Goal: Communication & Community: Answer question/provide support

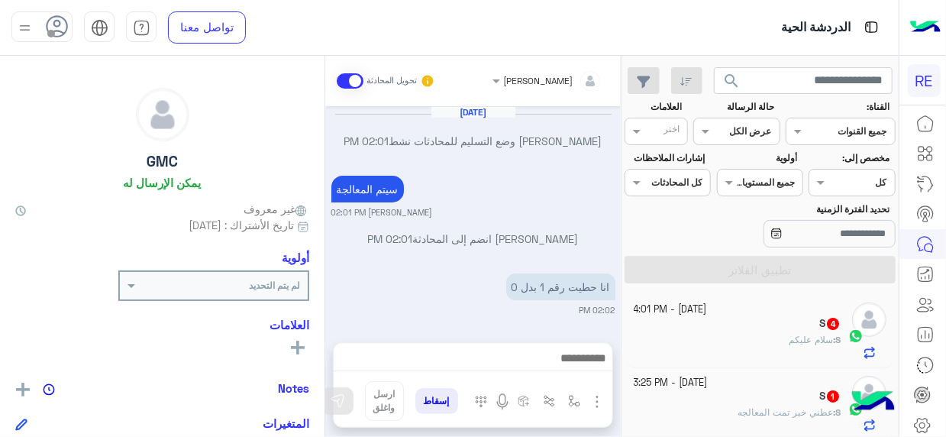
scroll to position [339, 0]
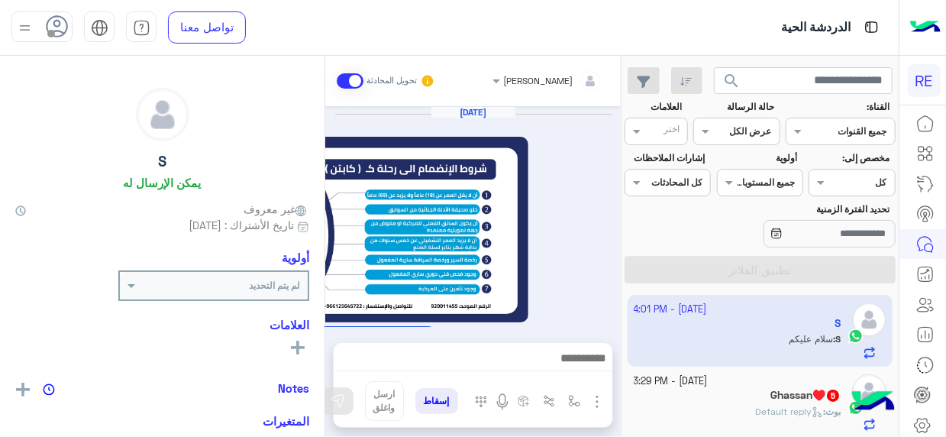
scroll to position [1914, 0]
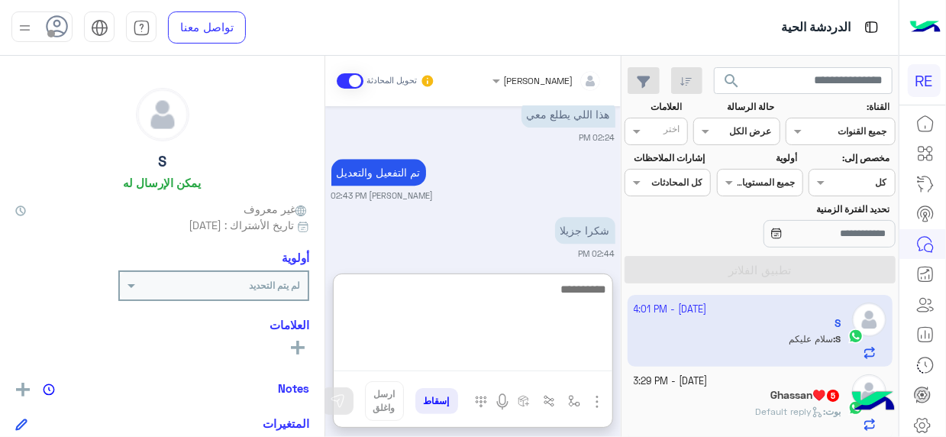
click at [579, 355] on textarea at bounding box center [473, 326] width 279 height 92
type textarea "*"
type textarea "**********"
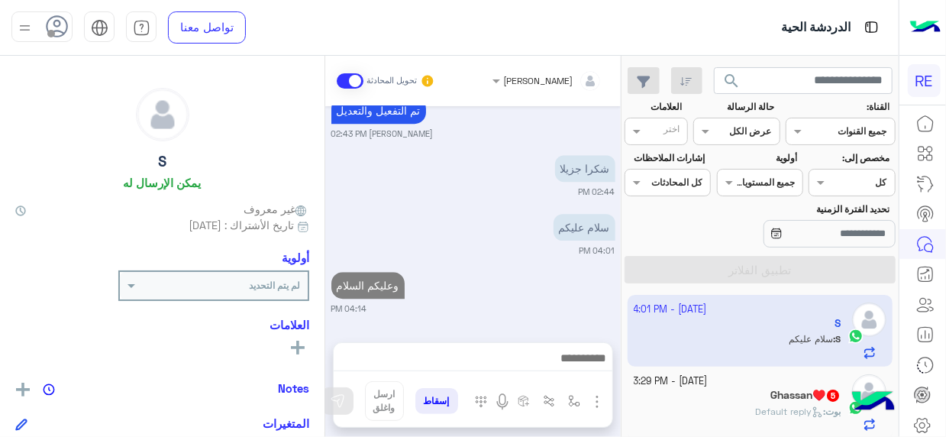
scroll to position [2007, 0]
click at [708, 394] on div "Ghassan♥️ 5" at bounding box center [738, 397] width 208 height 16
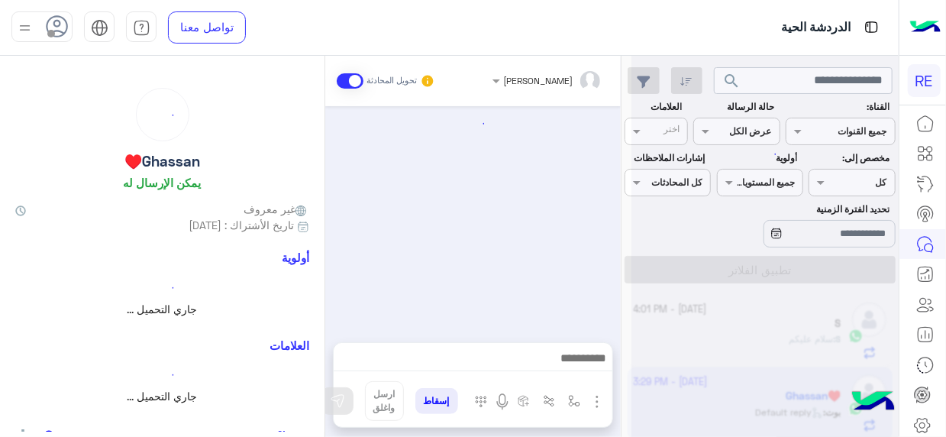
scroll to position [730, 0]
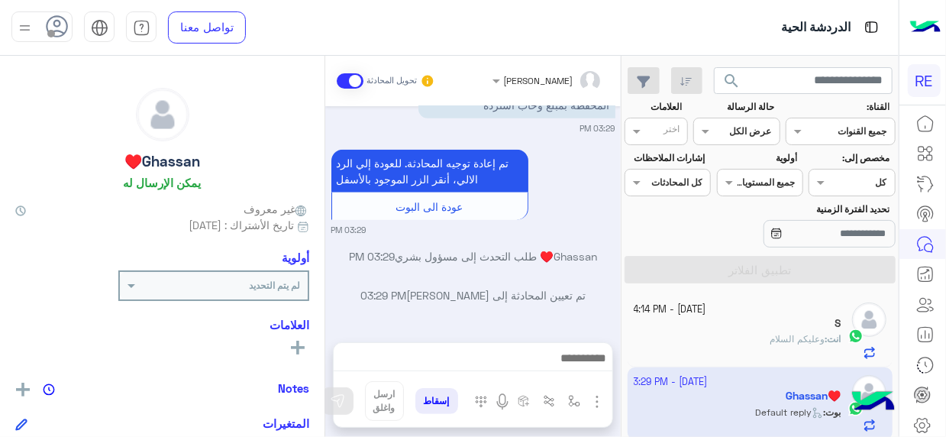
click at [625, 296] on div "[DATE] - 4:14 PM S انت : وعليكم السلام [DATE] - 3:29 PM Ghassan♥️ بوت : Default…" at bounding box center [760, 366] width 277 height 154
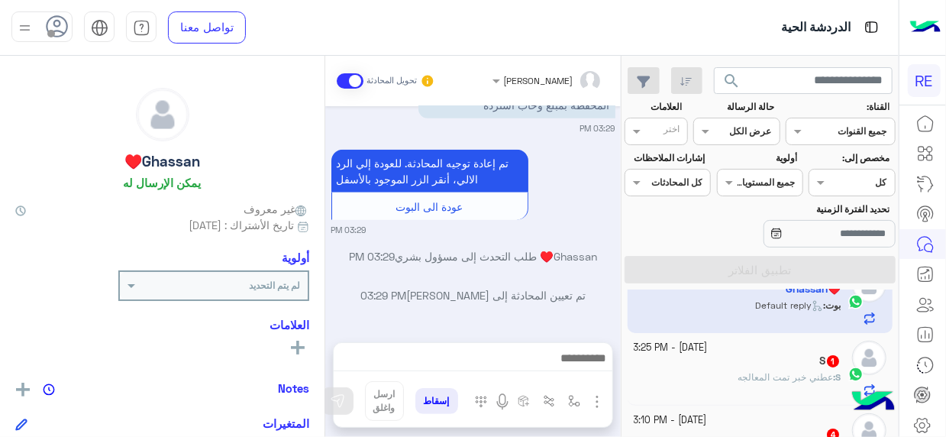
scroll to position [116, 0]
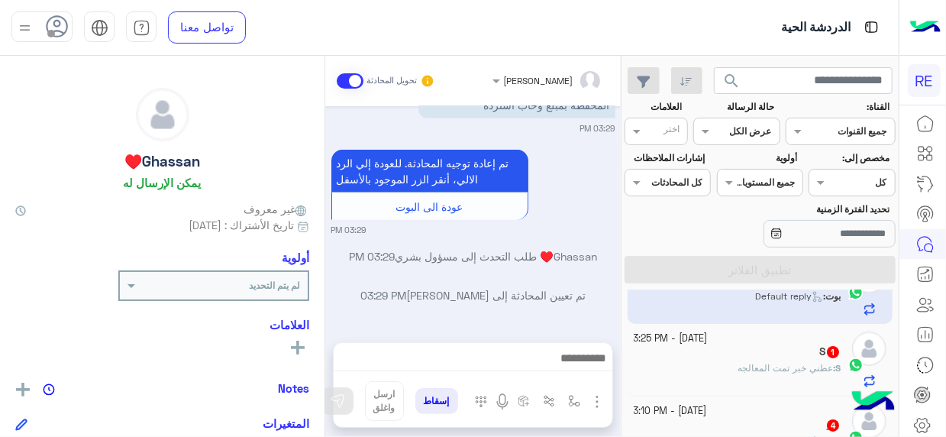
click at [740, 379] on div "S : عطني خبر تمت المعالجه" at bounding box center [738, 374] width 208 height 27
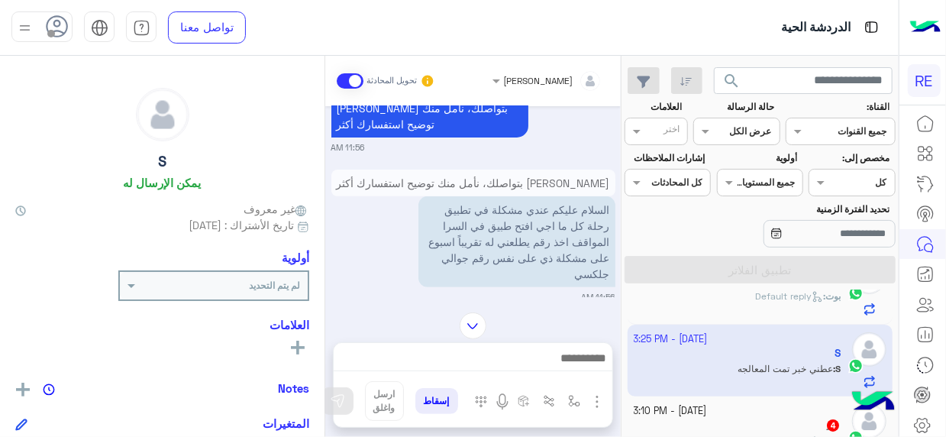
scroll to position [275, 0]
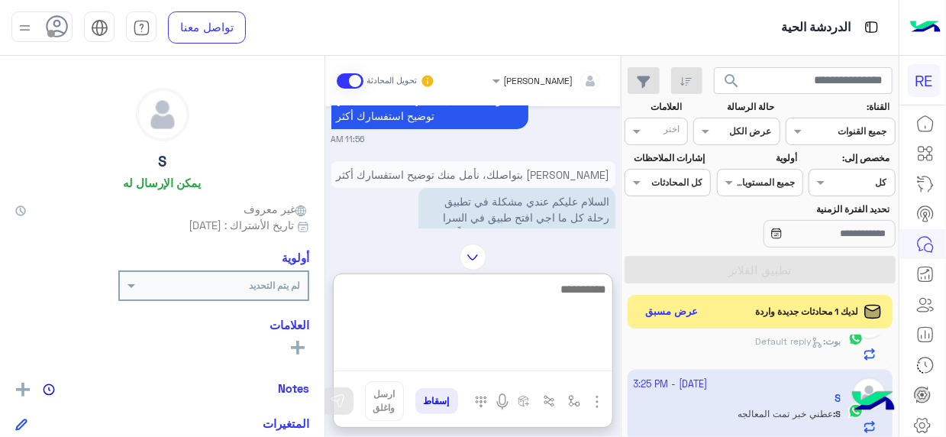
click at [591, 361] on textarea at bounding box center [473, 326] width 279 height 92
type textarea "**********"
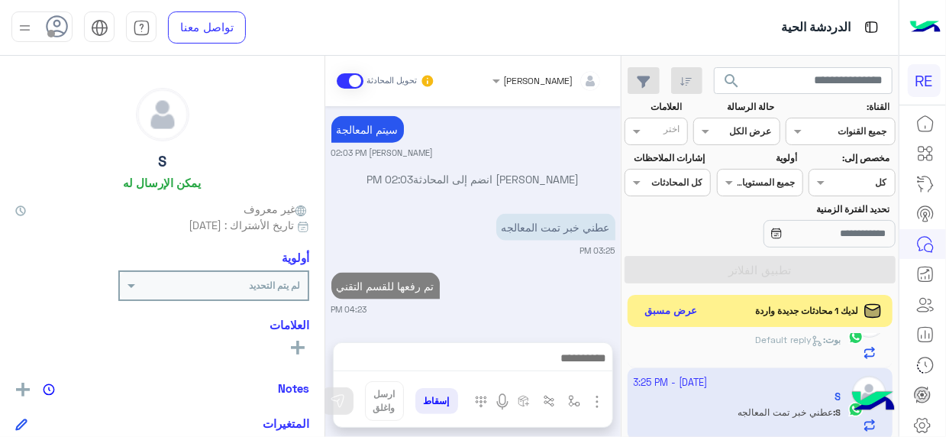
scroll to position [898, 0]
click at [676, 312] on button "عرض مسبق" at bounding box center [671, 311] width 64 height 21
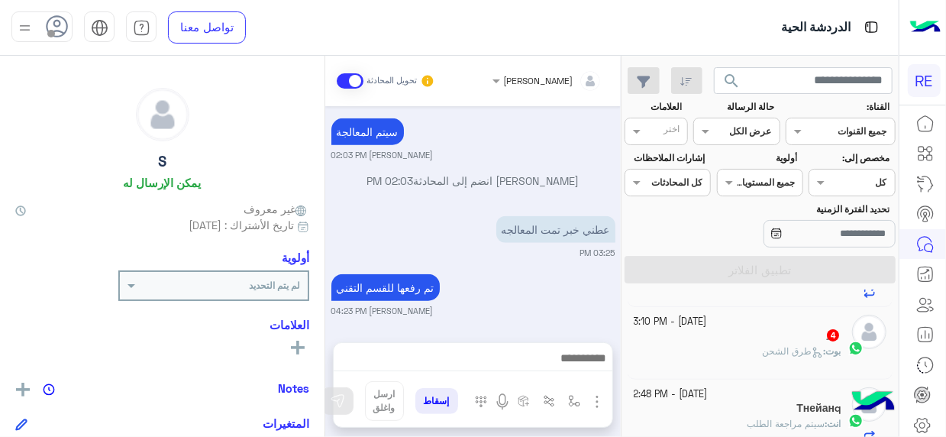
scroll to position [270, 0]
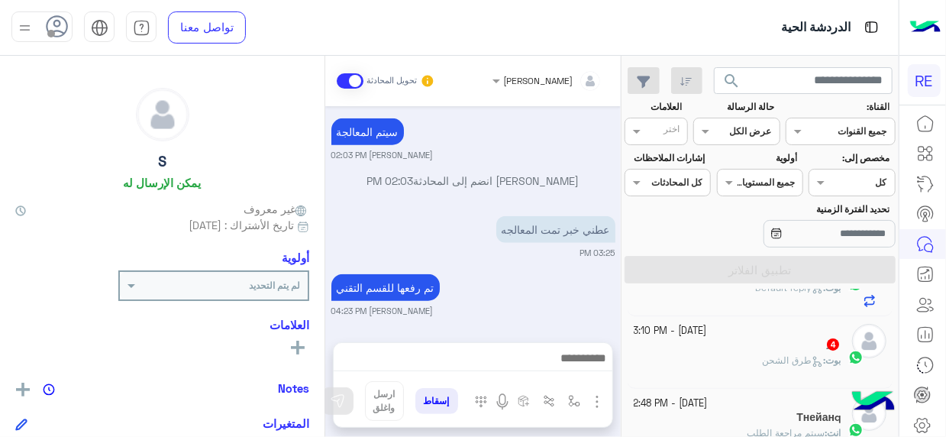
click at [804, 354] on span "طرق الشحن" at bounding box center [792, 359] width 61 height 11
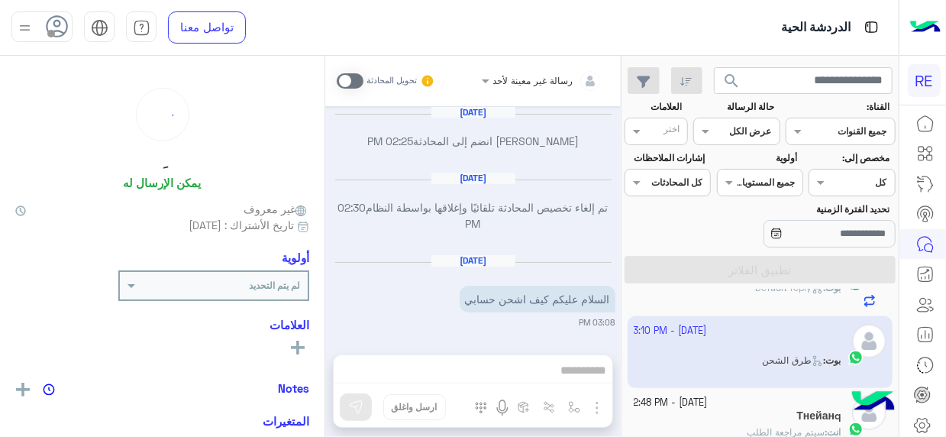
scroll to position [1196, 0]
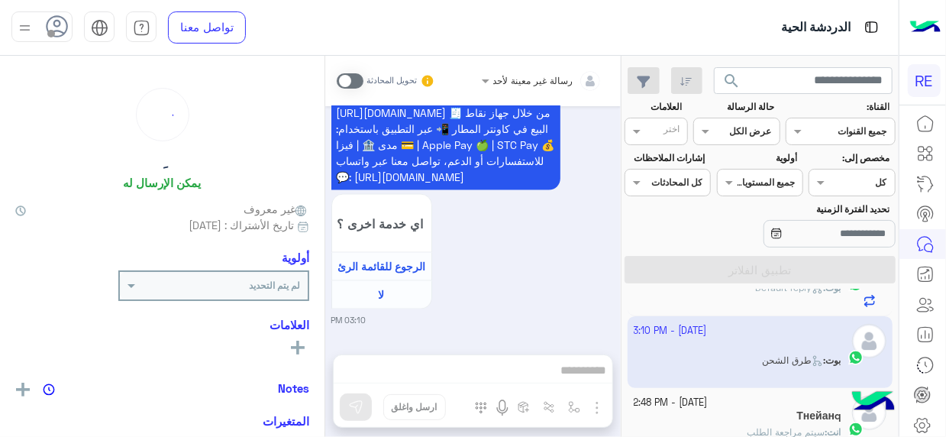
click at [781, 303] on div "[PERSON_NAME] : Default reply" at bounding box center [738, 294] width 208 height 27
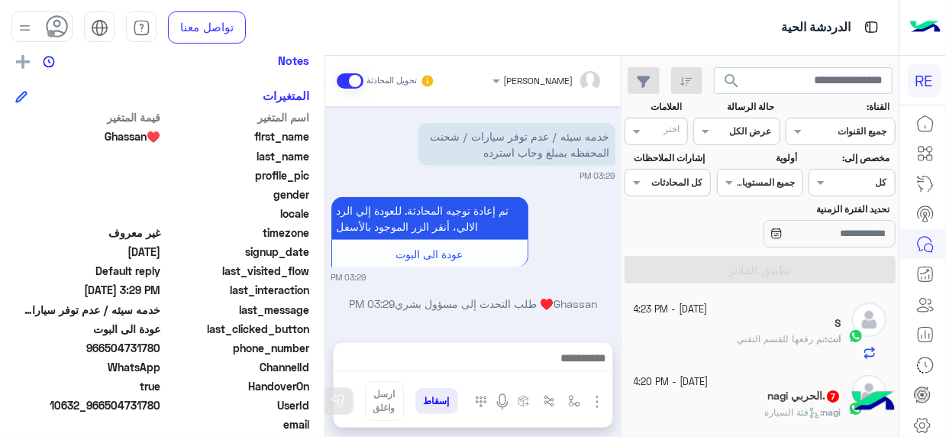
scroll to position [330, 0]
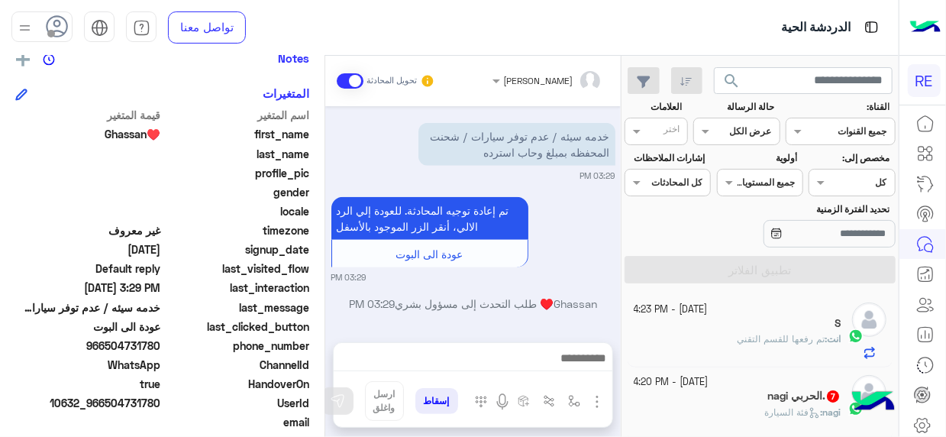
drag, startPoint x: 112, startPoint y: 406, endPoint x: 162, endPoint y: 406, distance: 50.4
click at [161, 406] on span "10632_966504731780" at bounding box center [88, 403] width 146 height 16
copy span "504731780"
click at [755, 414] on div "nagi : فئة السيارة" at bounding box center [738, 419] width 208 height 27
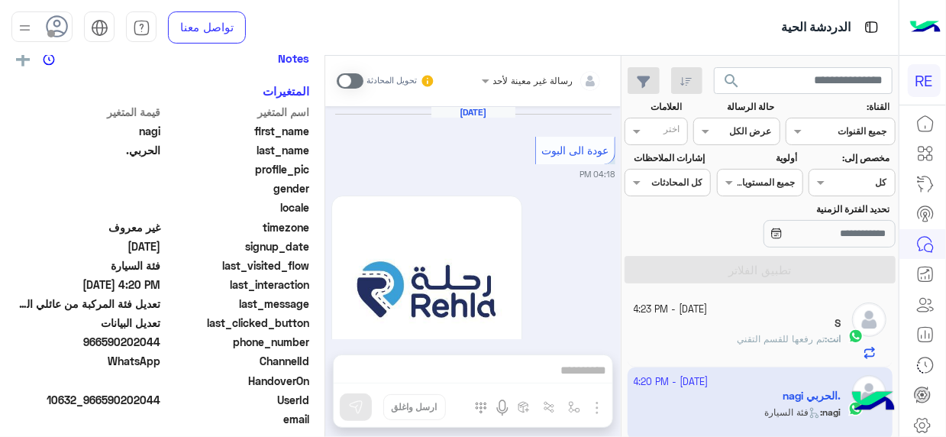
scroll to position [868, 0]
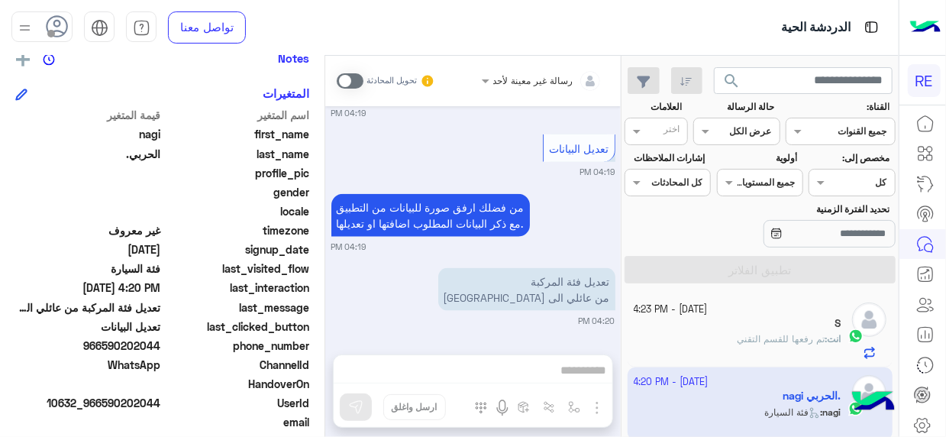
drag, startPoint x: 107, startPoint y: 404, endPoint x: 163, endPoint y: 399, distance: 55.9
click at [161, 399] on span "10632_966590202044" at bounding box center [88, 403] width 146 height 16
copy span "590202044"
click at [355, 78] on span at bounding box center [350, 80] width 27 height 15
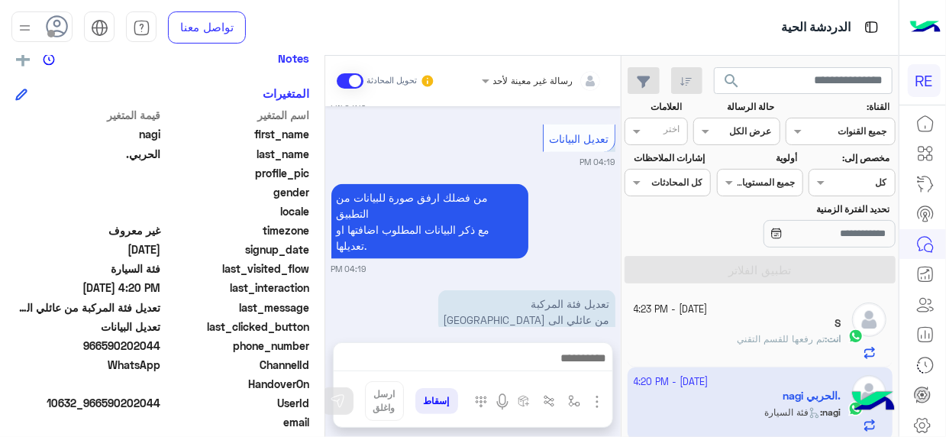
scroll to position [951, 0]
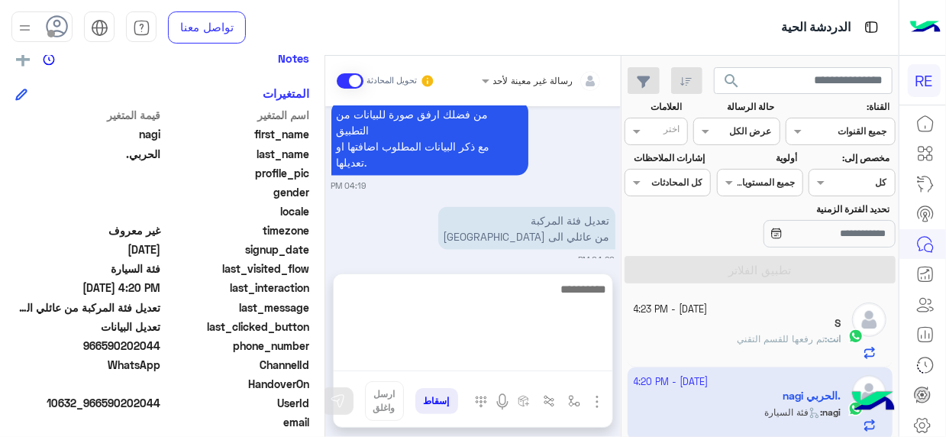
click at [598, 368] on textarea at bounding box center [473, 326] width 279 height 92
type textarea "**********"
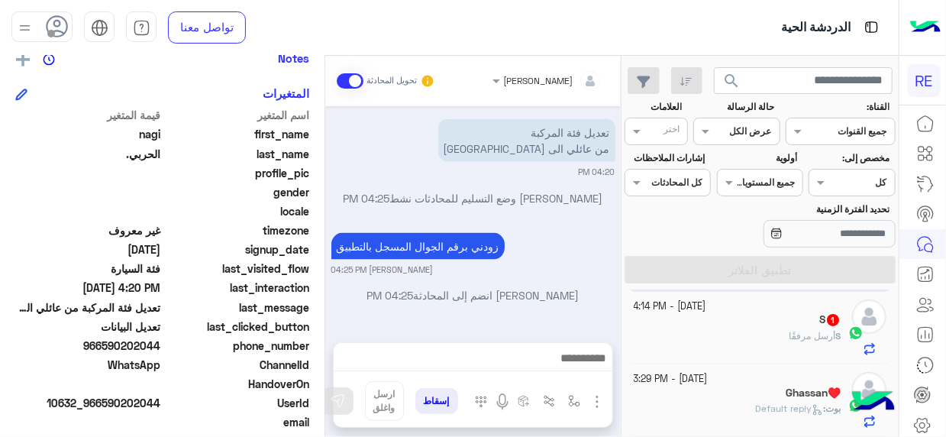
scroll to position [1089, 0]
click at [717, 321] on div "S 1" at bounding box center [738, 321] width 208 height 16
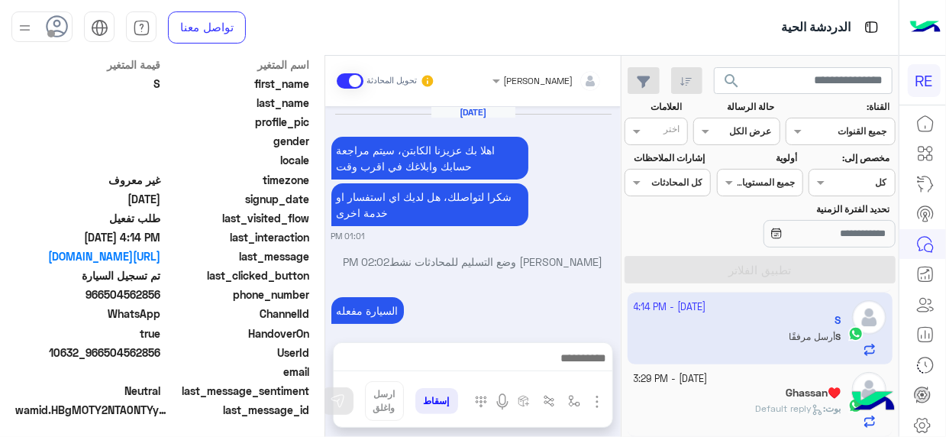
scroll to position [745, 0]
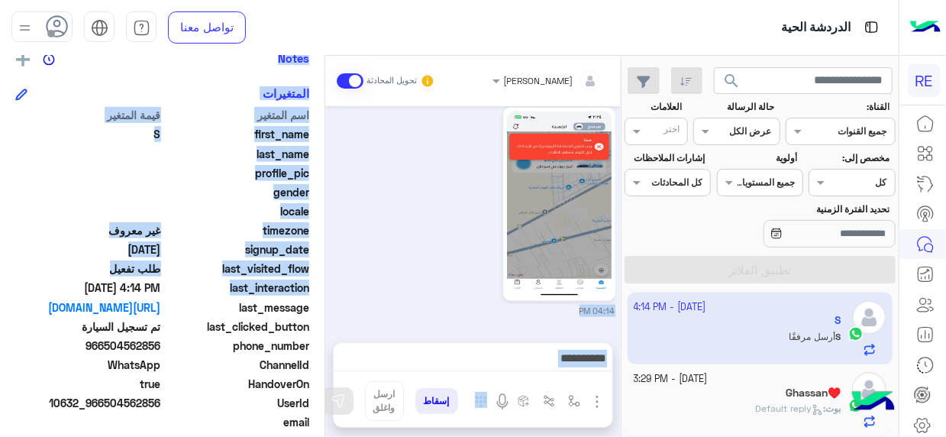
click at [328, 289] on mat-drawer-container "Terhal Almodon تحويل المحادثة [DATE] اهلا بك عزيزنا الكابتن، سيتم مراجعة حسابك …" at bounding box center [310, 249] width 621 height 387
click at [601, 163] on img at bounding box center [559, 205] width 105 height 186
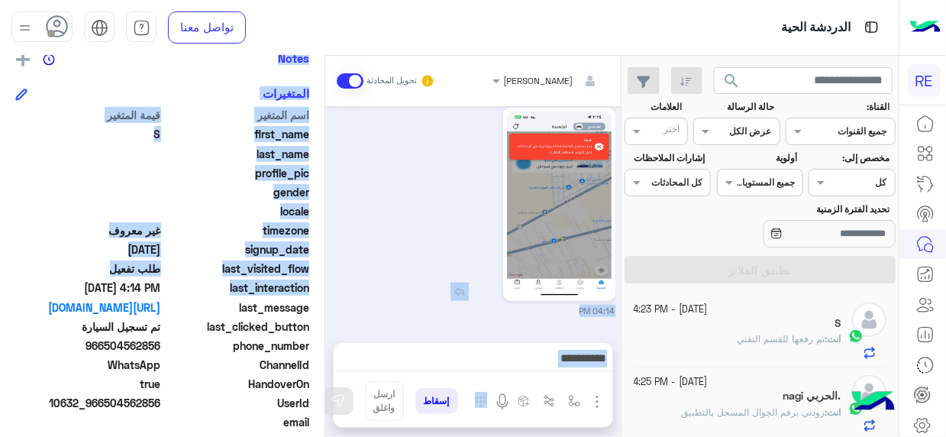
click at [572, 235] on img at bounding box center [559, 205] width 105 height 186
